Goal: Task Accomplishment & Management: Complete application form

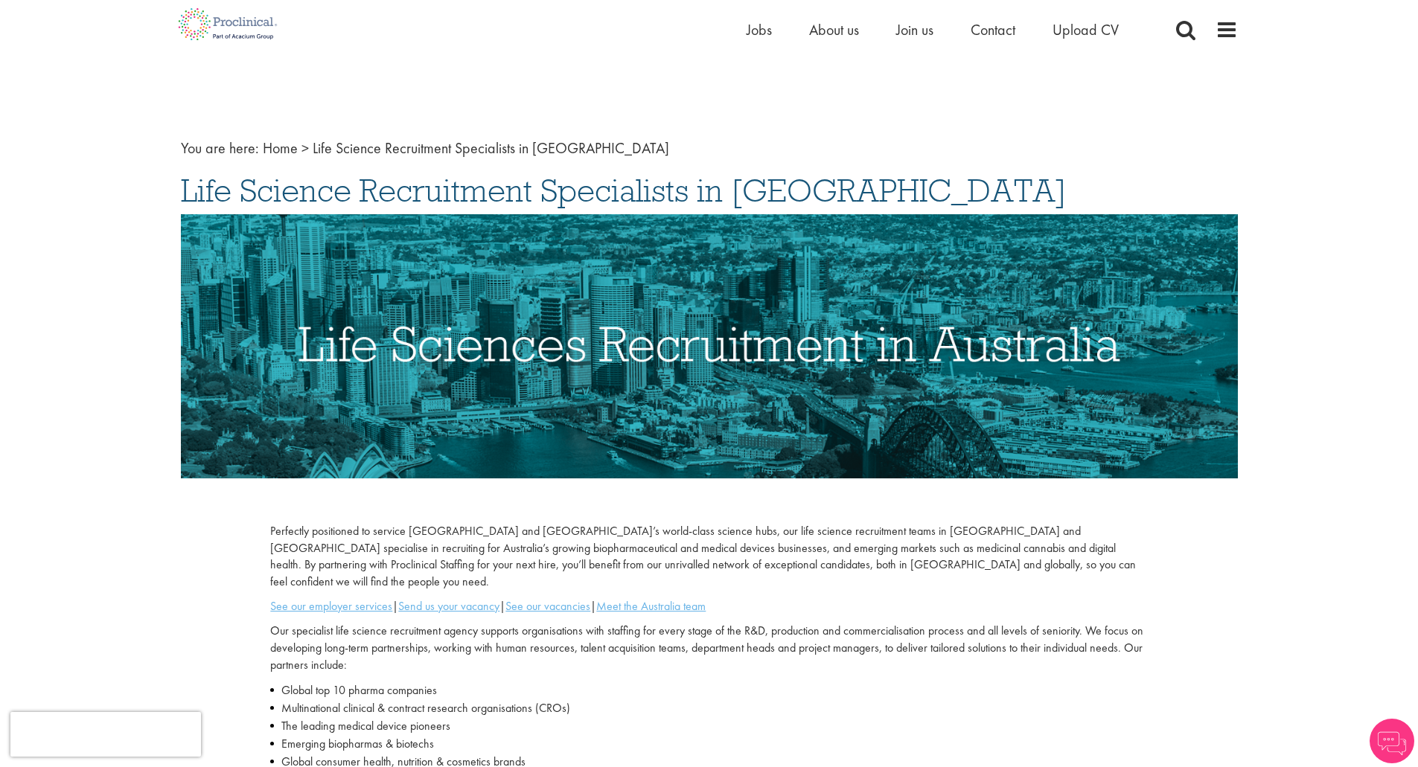
scroll to position [587, 0]
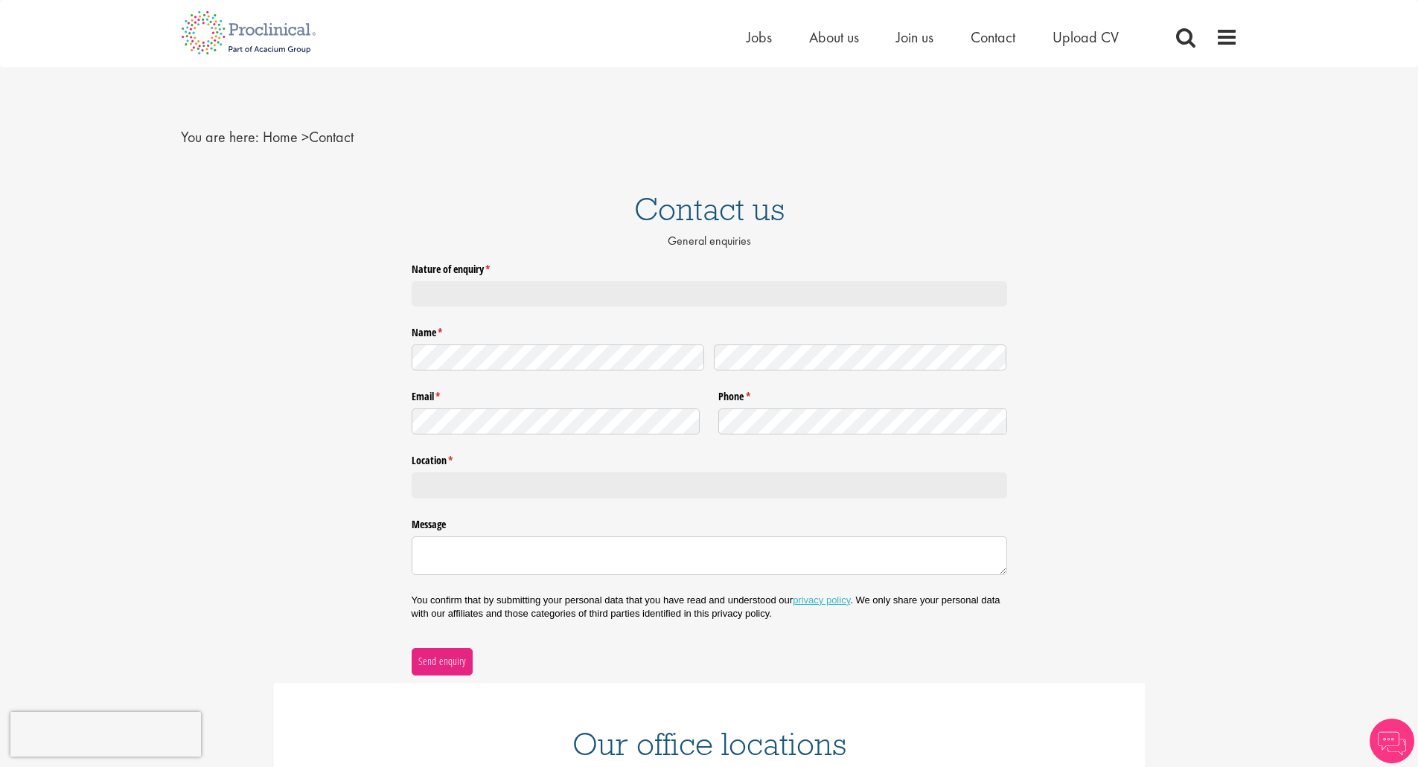
click at [462, 299] on div at bounding box center [710, 294] width 596 height 26
click at [472, 537] on textarea "Message" at bounding box center [710, 556] width 596 height 39
paste textarea "Hello, I am currently looking for work after my role as a Marketing Coordinator…"
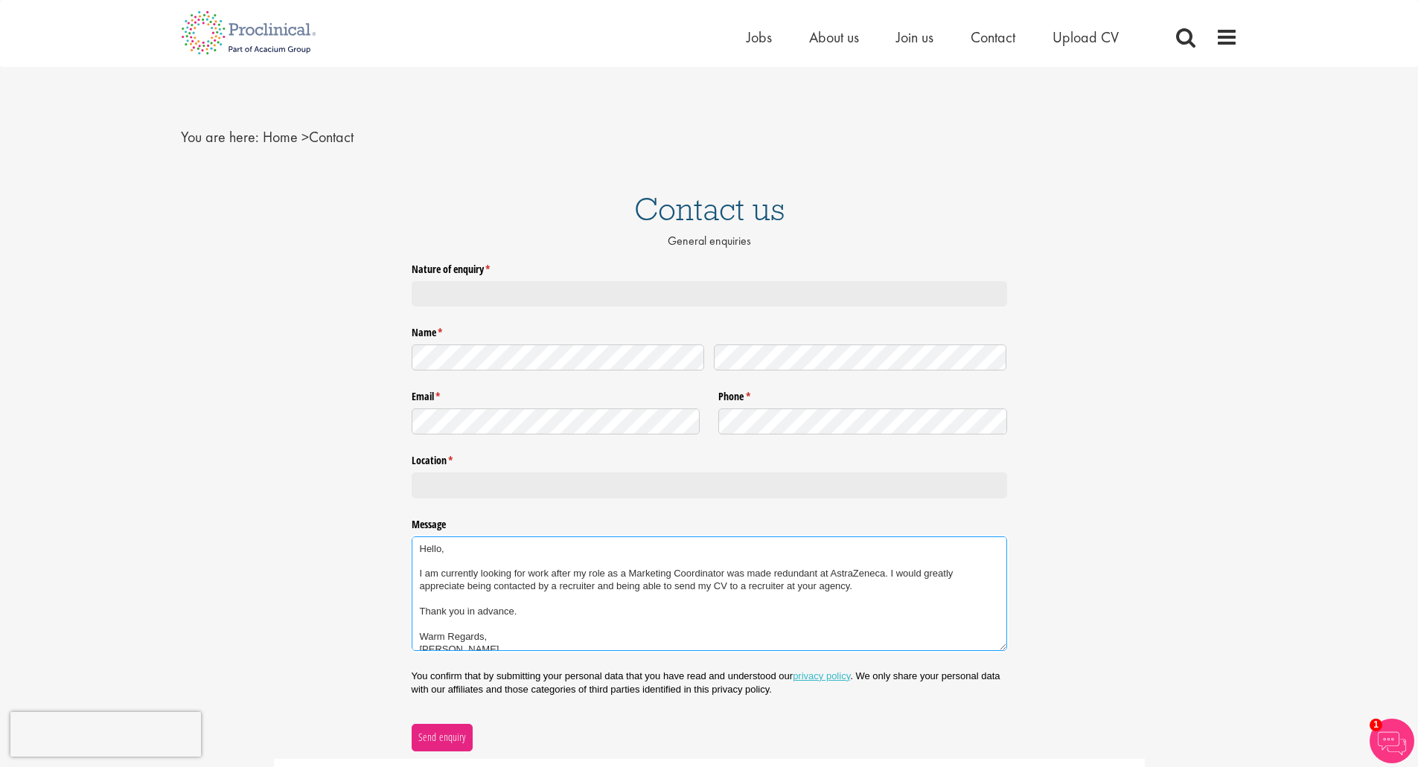
scroll to position [4, 0]
type textarea "Hello, I am currently looking for work after my role as a Marketing Coordinator…"
click at [459, 303] on div at bounding box center [710, 294] width 596 height 26
click at [622, 483] on div at bounding box center [710, 486] width 596 height 26
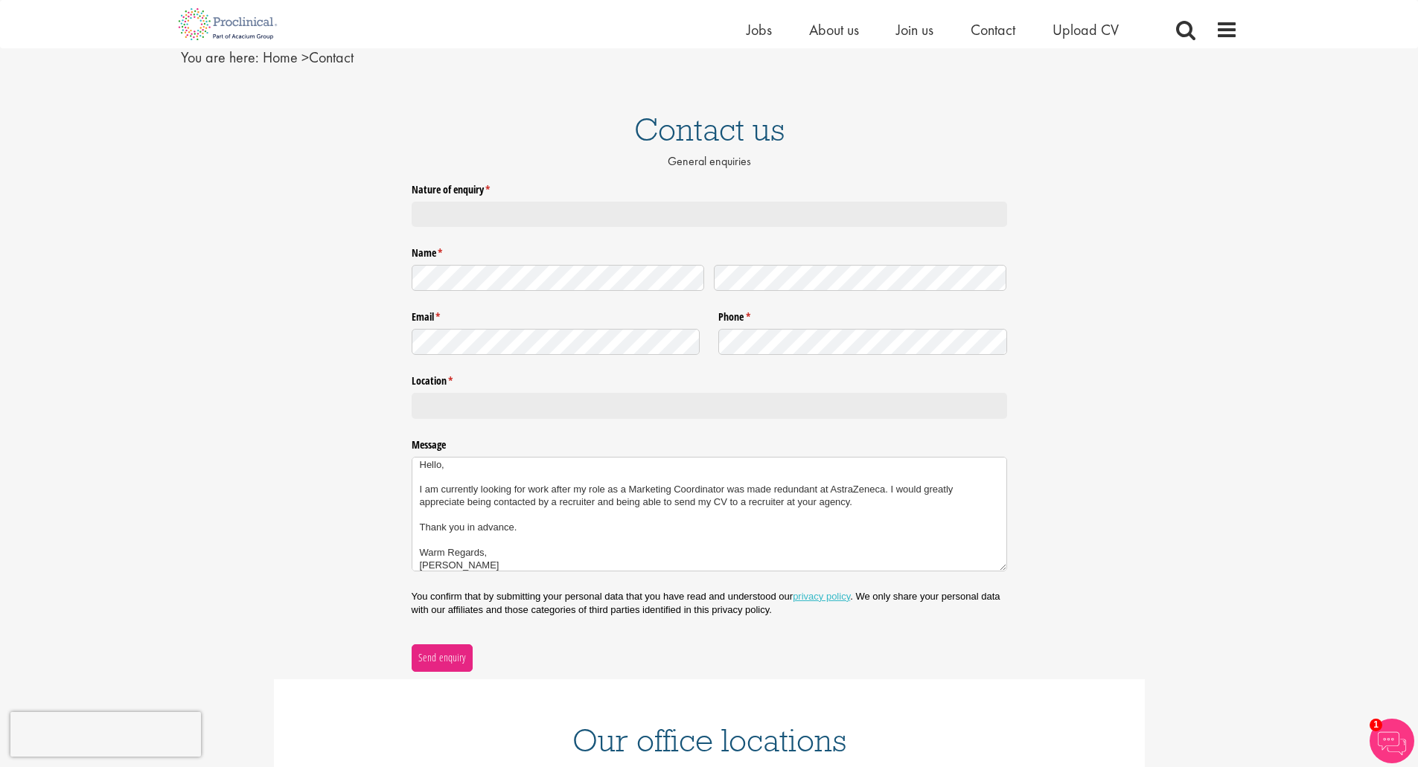
scroll to position [62, 0]
click at [435, 657] on span "Send enquiry" at bounding box center [442, 657] width 48 height 16
